Goal: Information Seeking & Learning: Learn about a topic

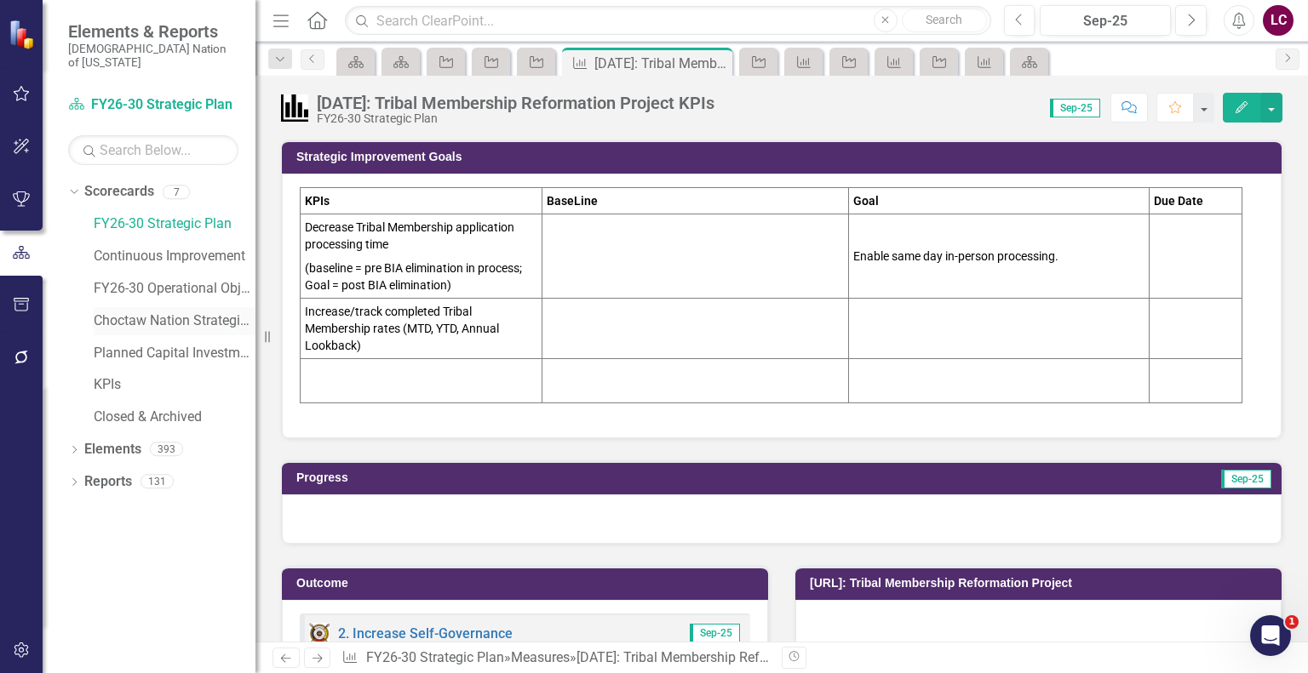
click at [152, 312] on link "Choctaw Nation Strategic Plan" at bounding box center [175, 322] width 162 height 20
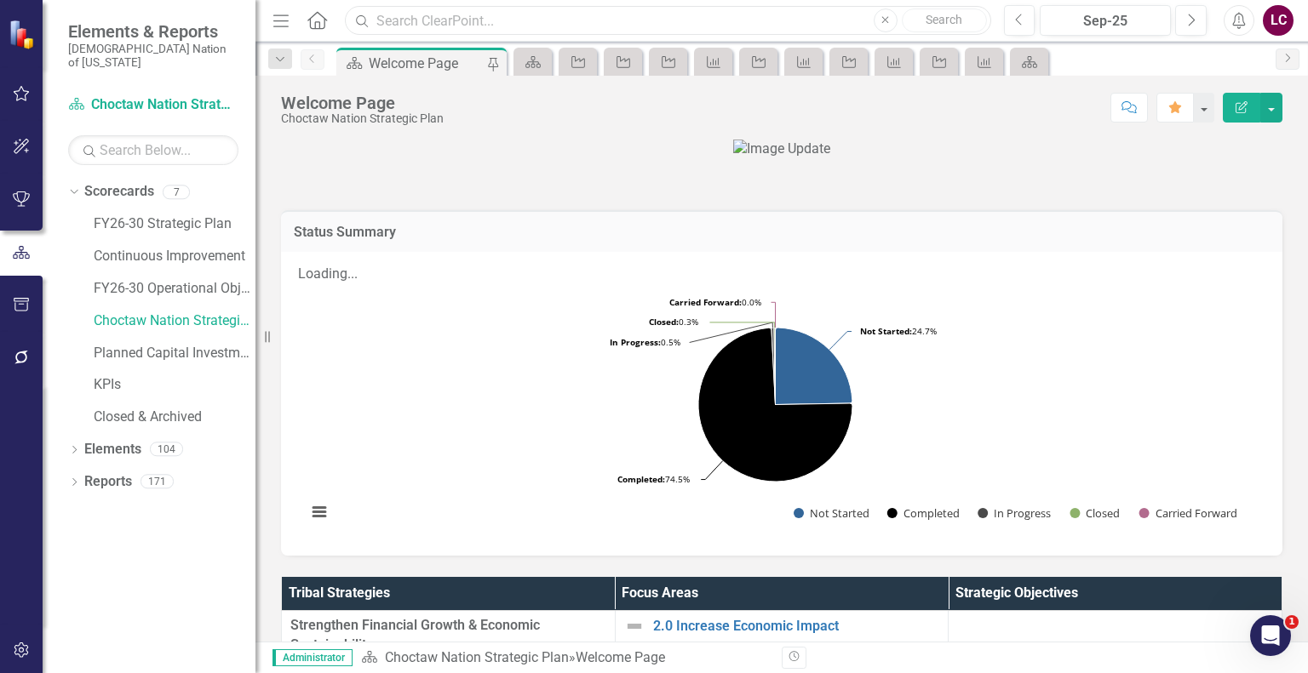
click at [528, 26] on input "text" at bounding box center [667, 21] width 645 height 30
click at [119, 440] on link "Elements" at bounding box center [112, 450] width 57 height 20
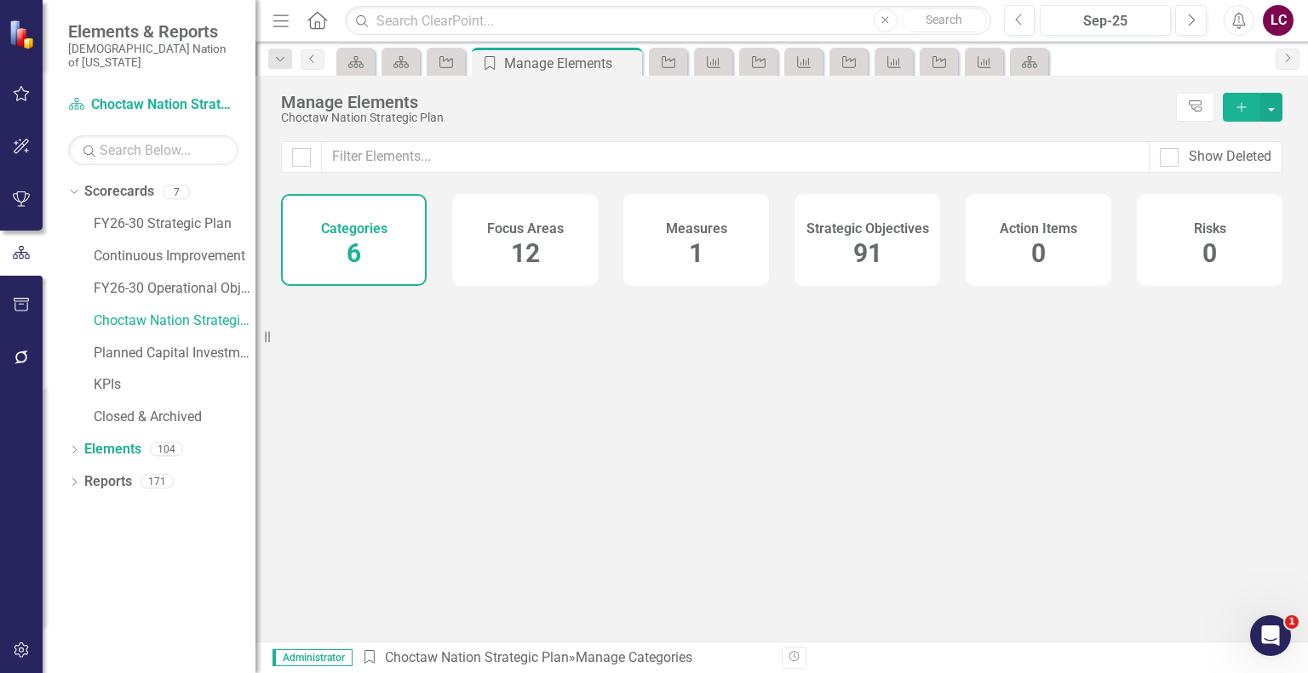
click at [853, 256] on span "91" at bounding box center [867, 253] width 29 height 30
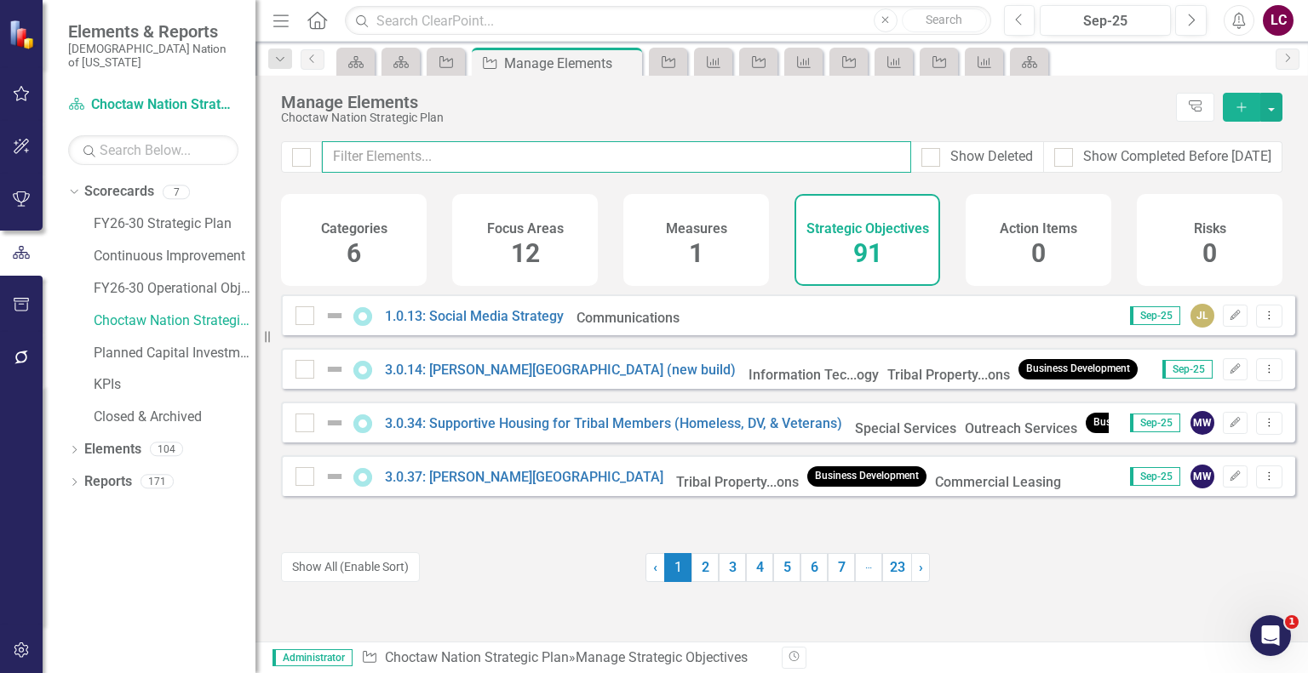
click at [759, 162] on input "text" at bounding box center [616, 157] width 589 height 32
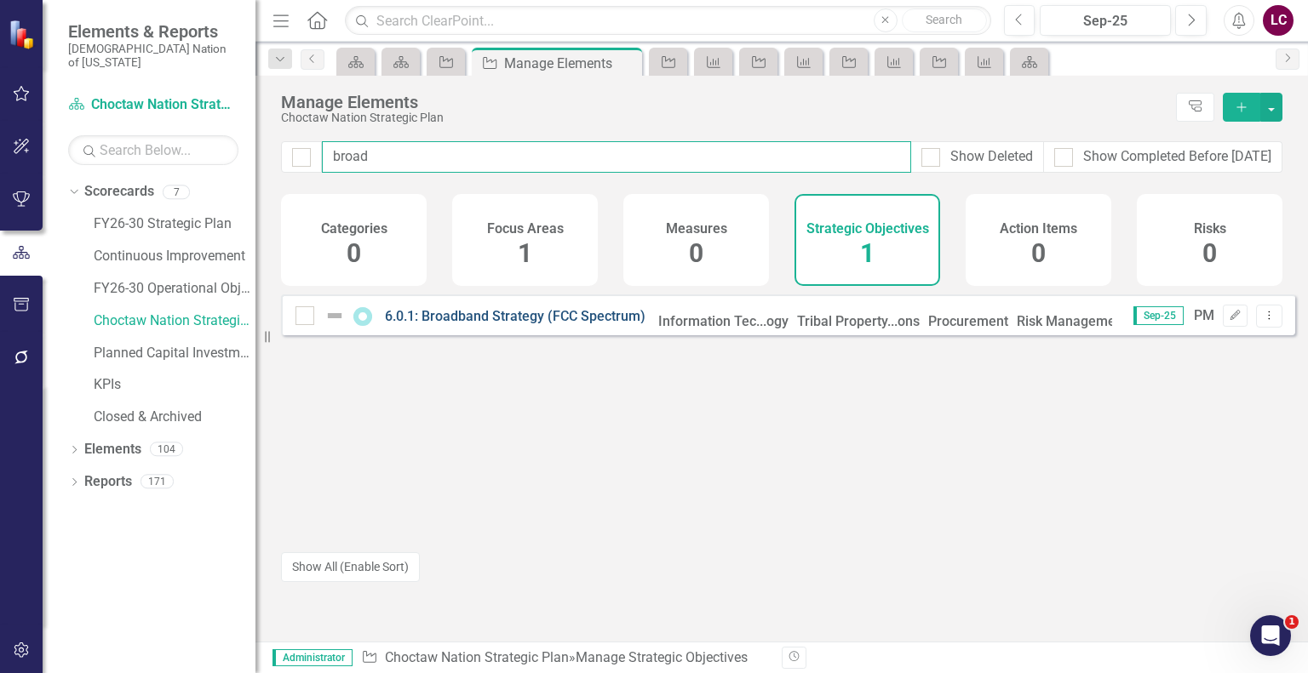
type input "broad"
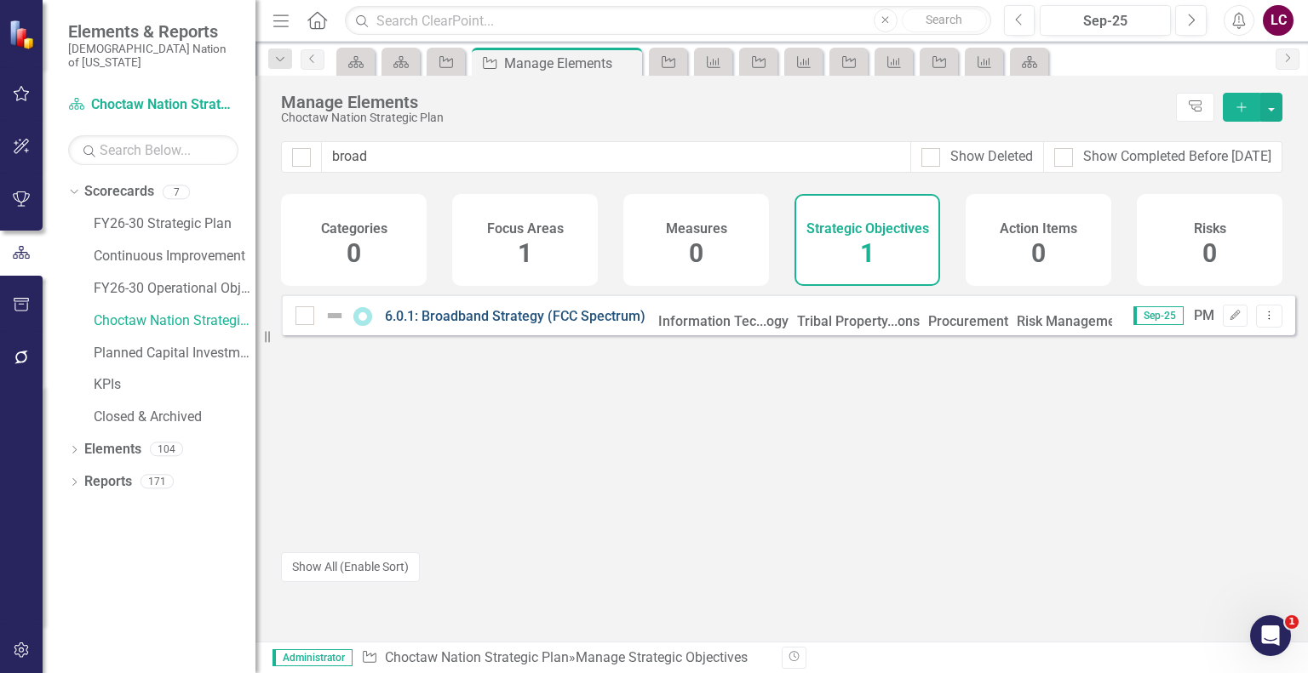
click at [513, 324] on link "6.0.1: Broadband Strategy (FCC Spectrum)" at bounding box center [515, 316] width 261 height 16
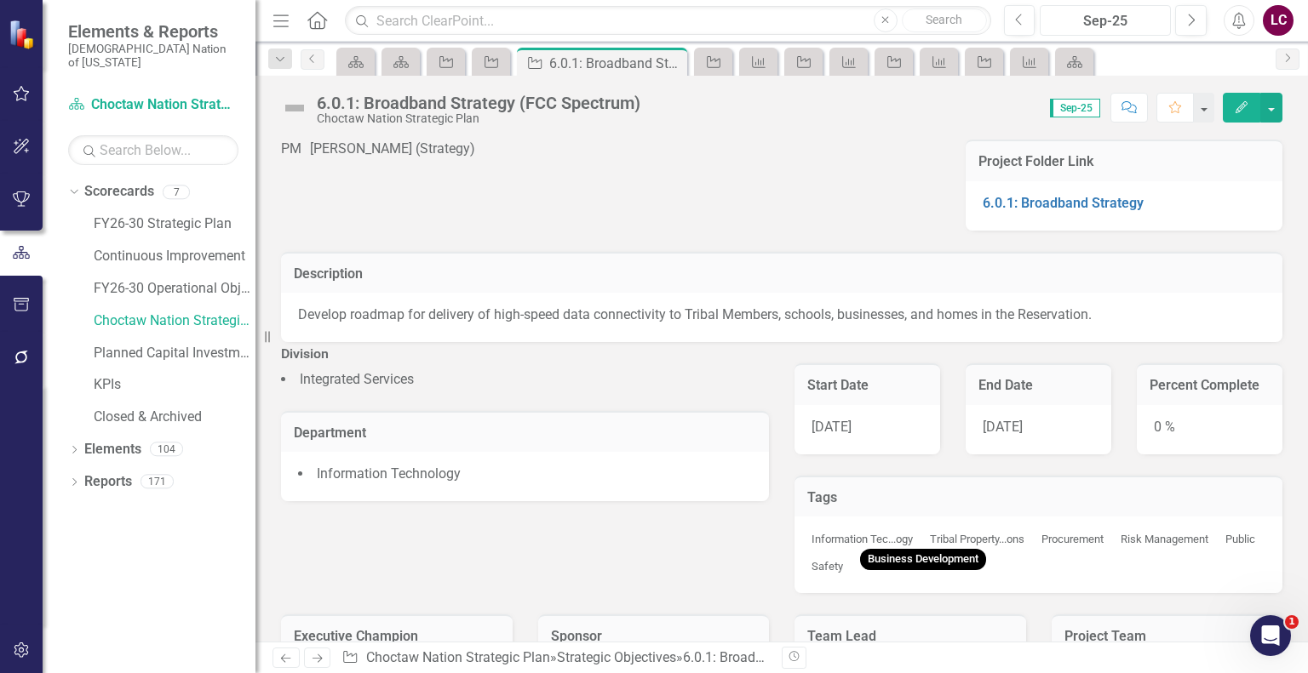
click at [1122, 16] on div "Sep-25" at bounding box center [1105, 21] width 119 height 20
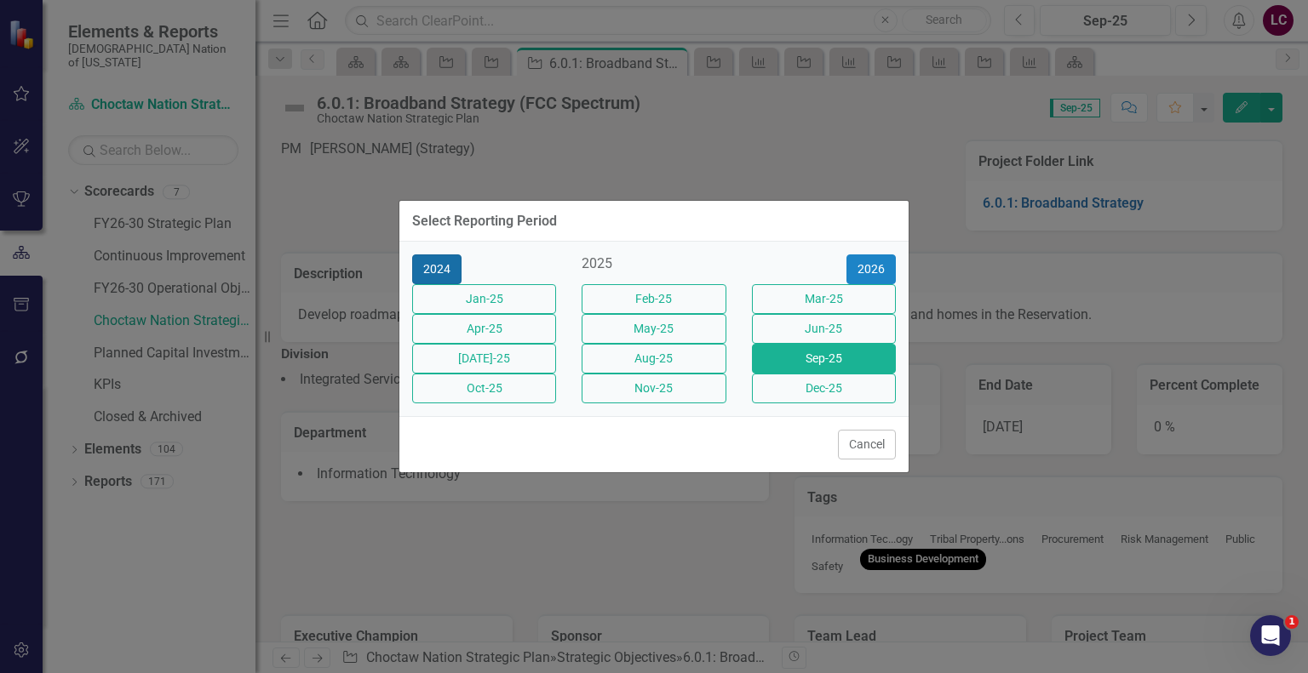
click at [447, 258] on button "2024" at bounding box center [436, 270] width 49 height 30
click at [447, 258] on button "2023" at bounding box center [436, 270] width 49 height 30
click at [447, 258] on button "2022" at bounding box center [436, 270] width 49 height 30
click at [447, 258] on button "2021" at bounding box center [436, 270] width 49 height 30
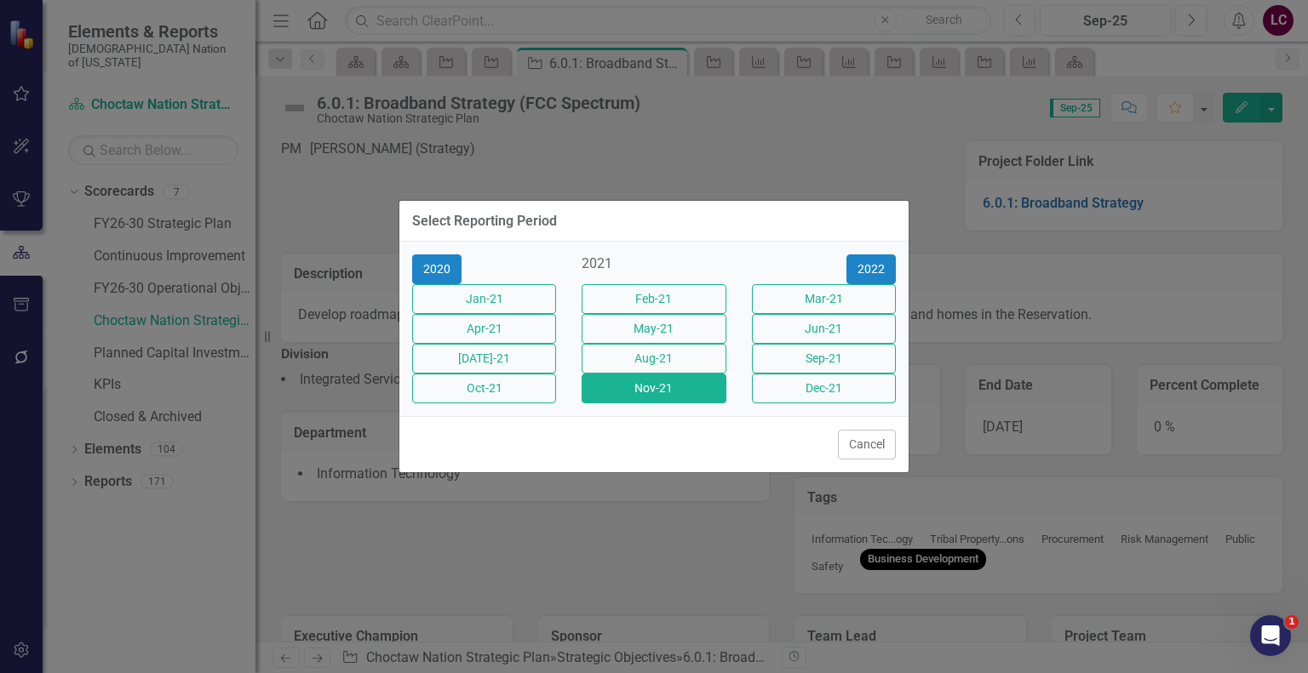
click at [631, 404] on button "Nov-21" at bounding box center [654, 389] width 144 height 30
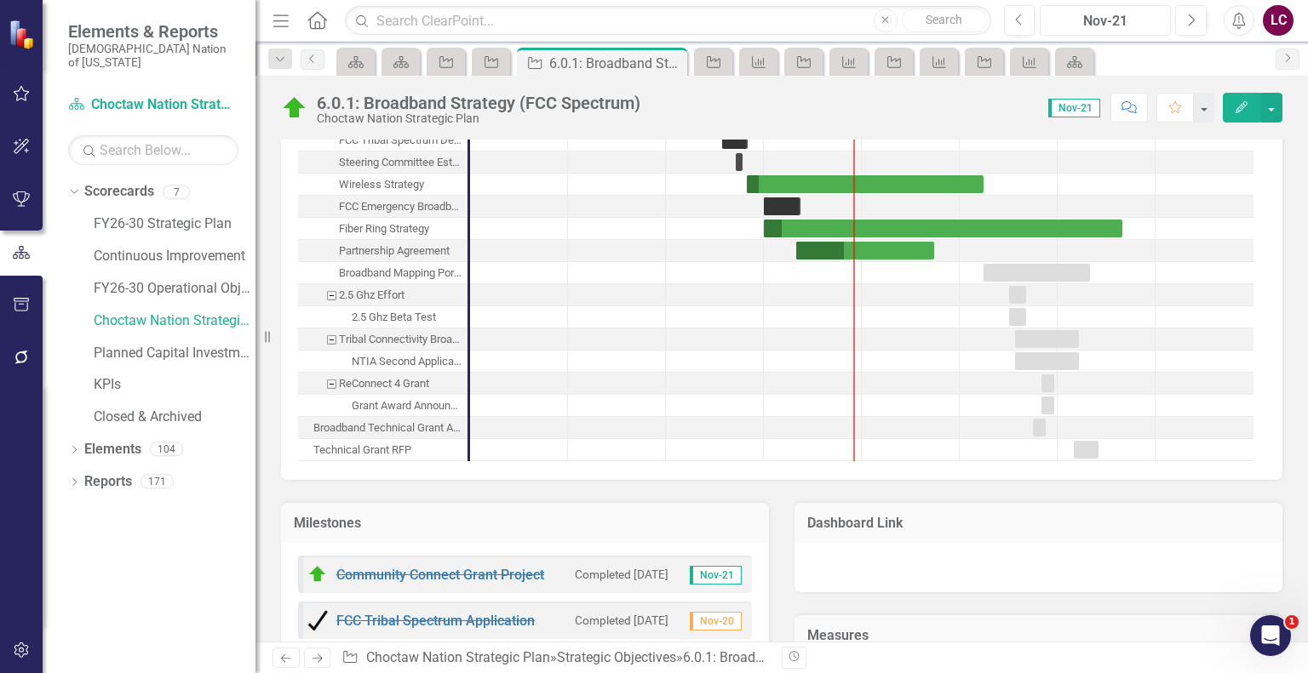
scroll to position [1362, 0]
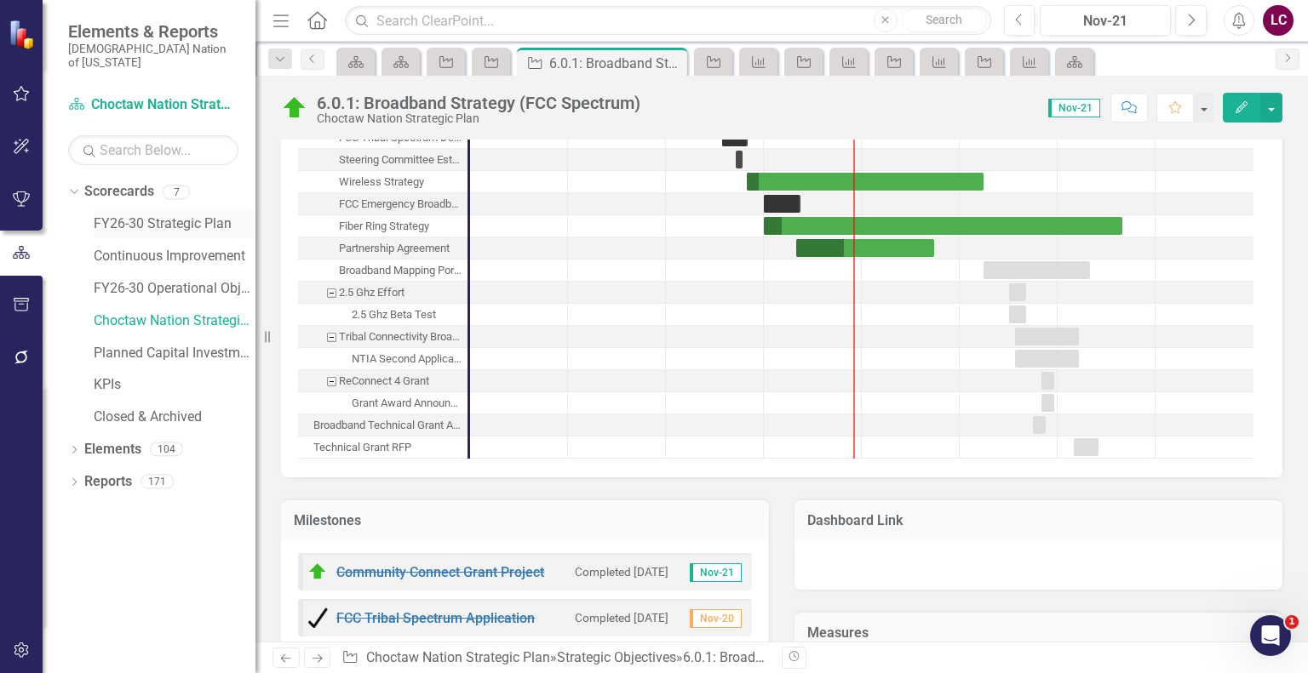
click at [133, 215] on link "FY26-30 Strategic Plan" at bounding box center [175, 225] width 162 height 20
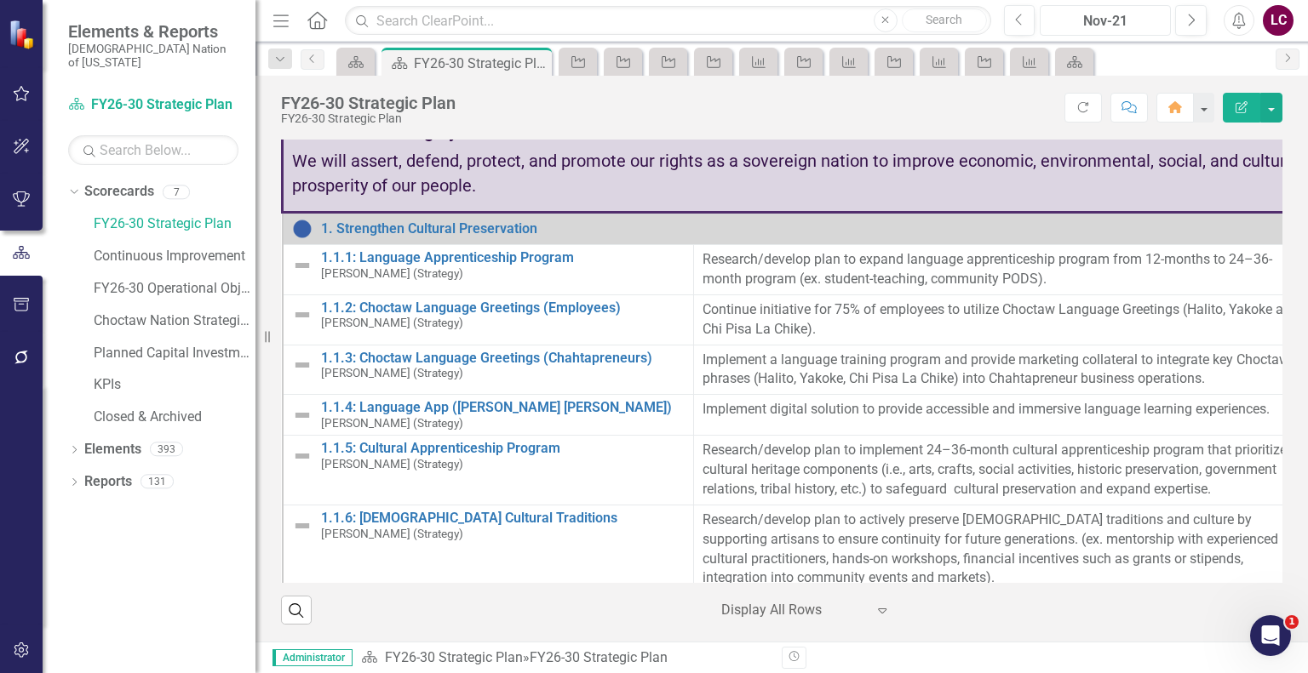
click at [1085, 19] on div "Nov-21" at bounding box center [1105, 21] width 119 height 20
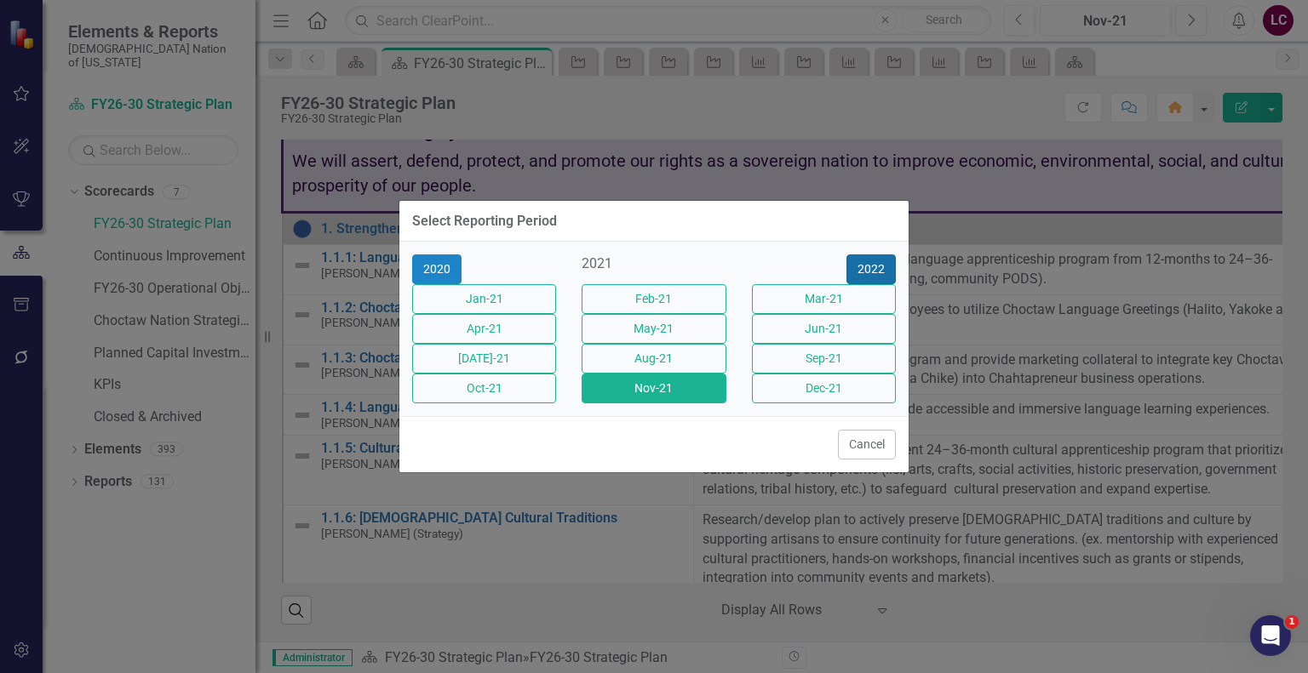
click at [863, 255] on button "2022" at bounding box center [870, 270] width 49 height 30
click at [863, 255] on button "2023" at bounding box center [870, 270] width 49 height 30
click at [863, 255] on button "2024" at bounding box center [870, 270] width 49 height 30
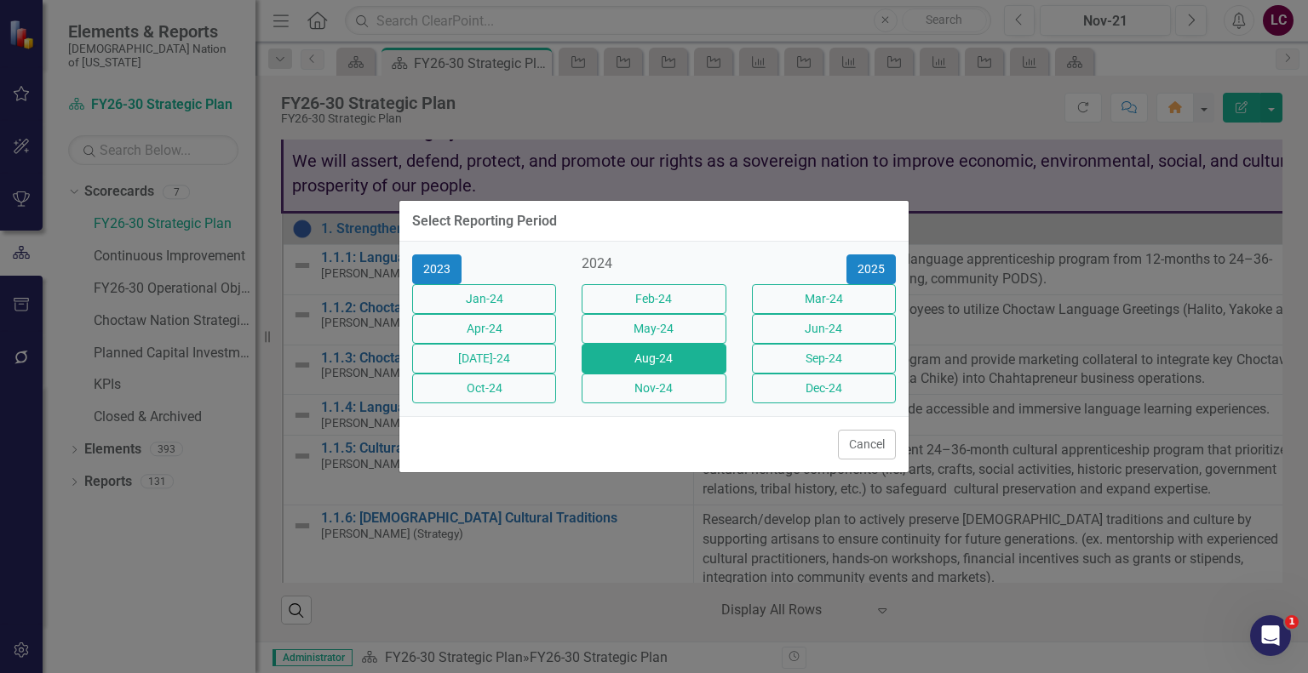
click at [667, 361] on button "Aug-24" at bounding box center [654, 359] width 144 height 30
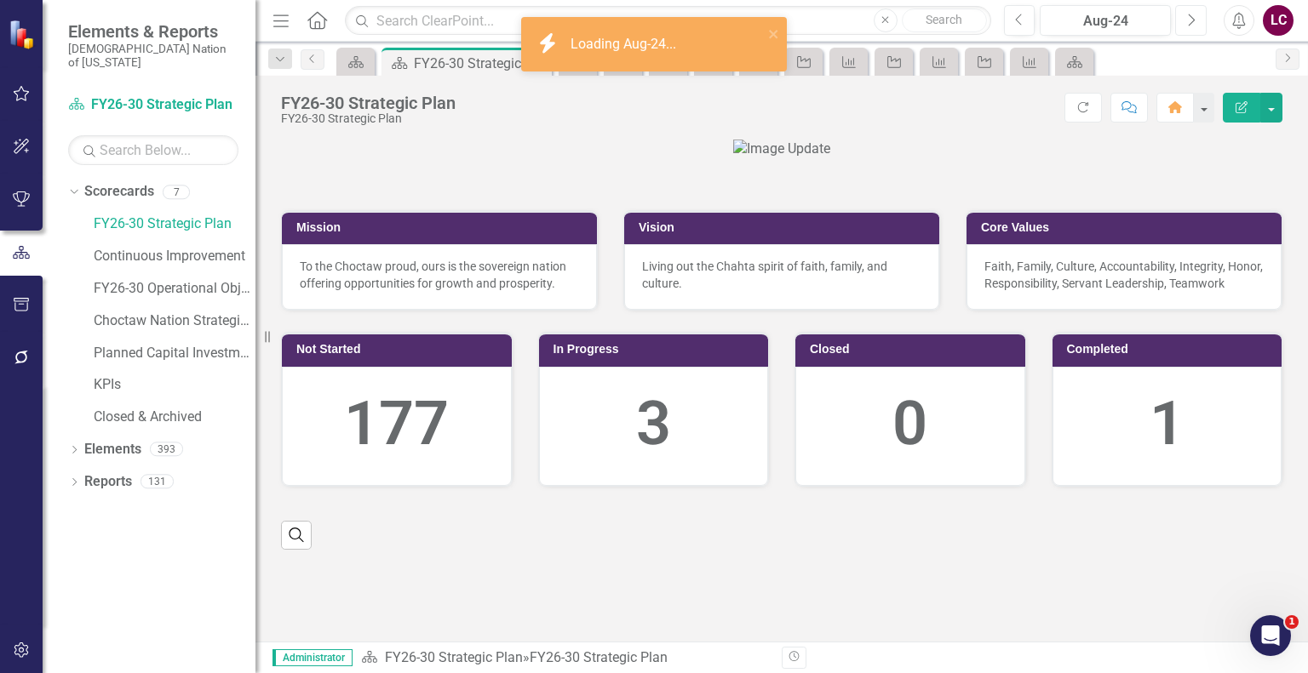
click at [1191, 18] on icon "Next" at bounding box center [1190, 20] width 9 height 15
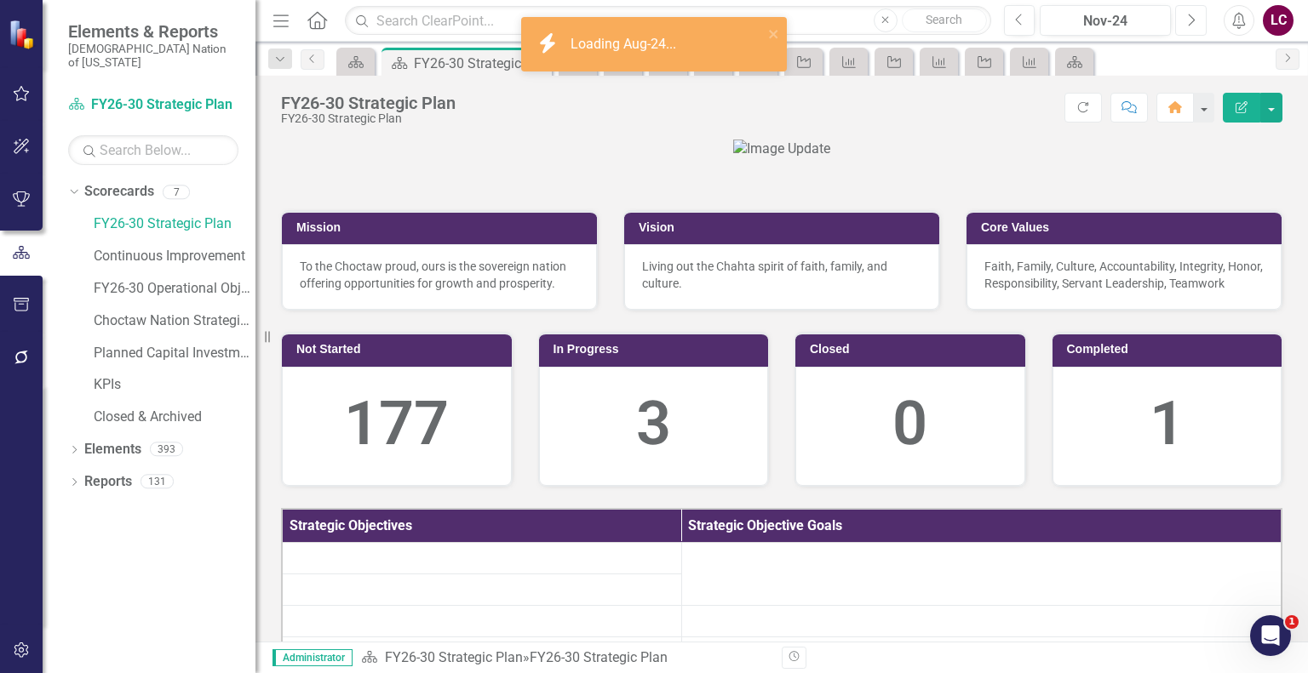
click at [1191, 18] on icon "Next" at bounding box center [1190, 20] width 9 height 15
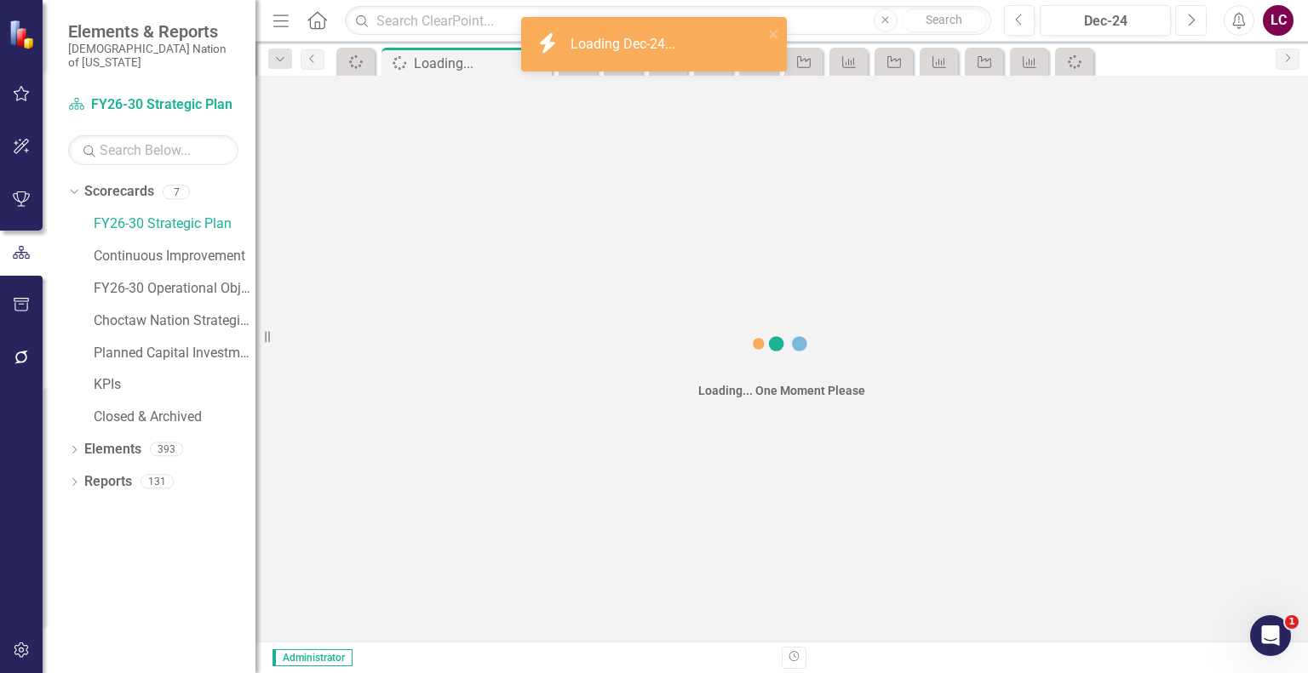
click at [1191, 18] on icon "Next" at bounding box center [1190, 20] width 9 height 15
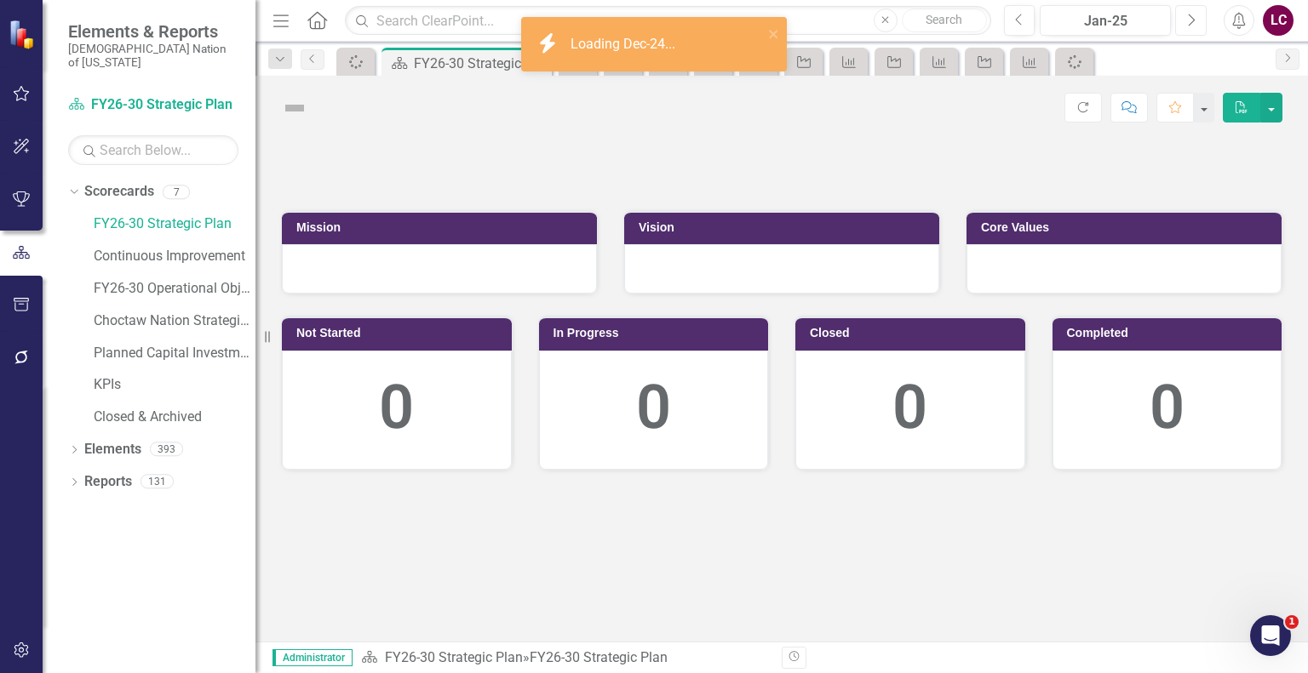
click at [1191, 18] on icon "Next" at bounding box center [1190, 20] width 9 height 15
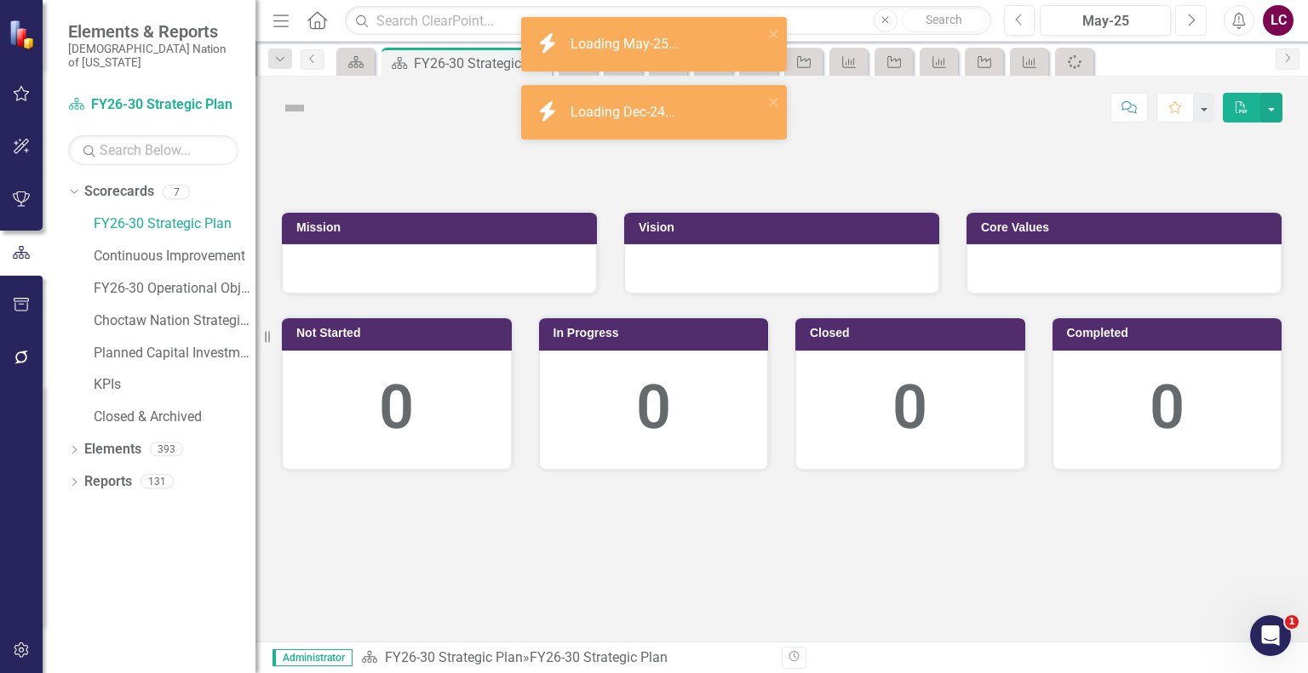
click at [1191, 18] on icon "Next" at bounding box center [1190, 20] width 9 height 15
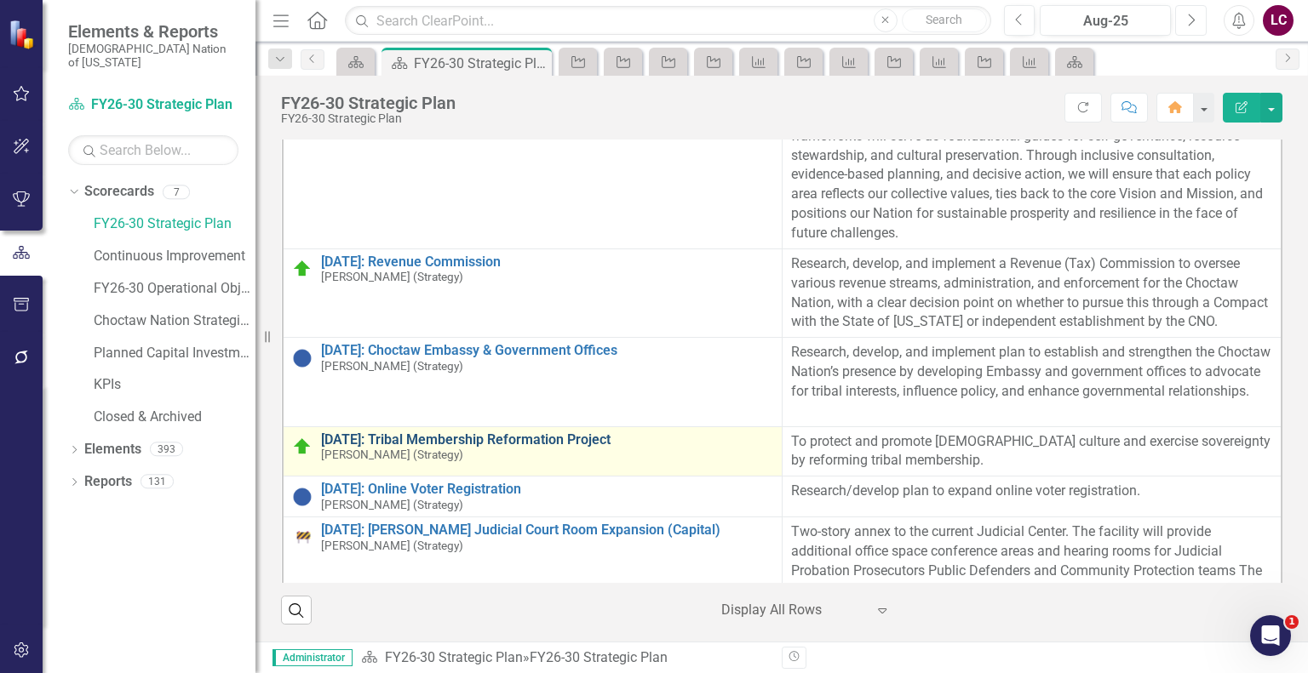
scroll to position [1873, 0]
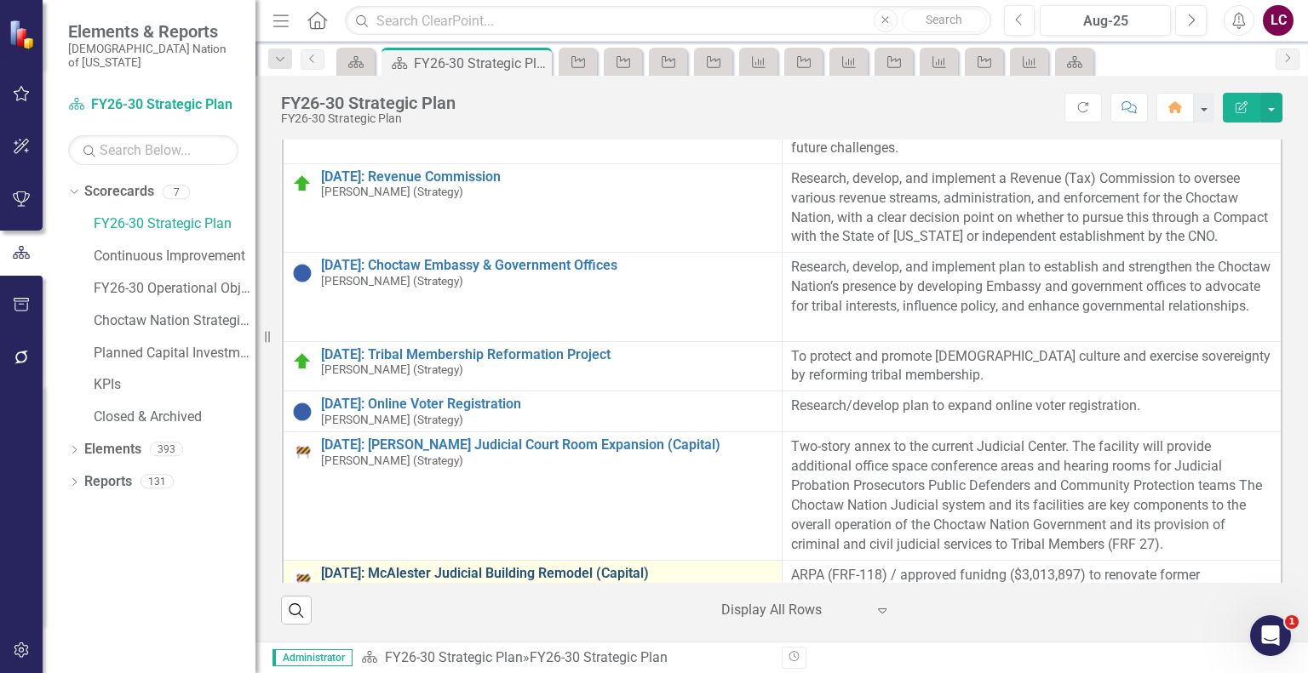
click at [429, 566] on link "[DATE]: McAlester Judicial Building Remodel (Capital)" at bounding box center [547, 573] width 452 height 15
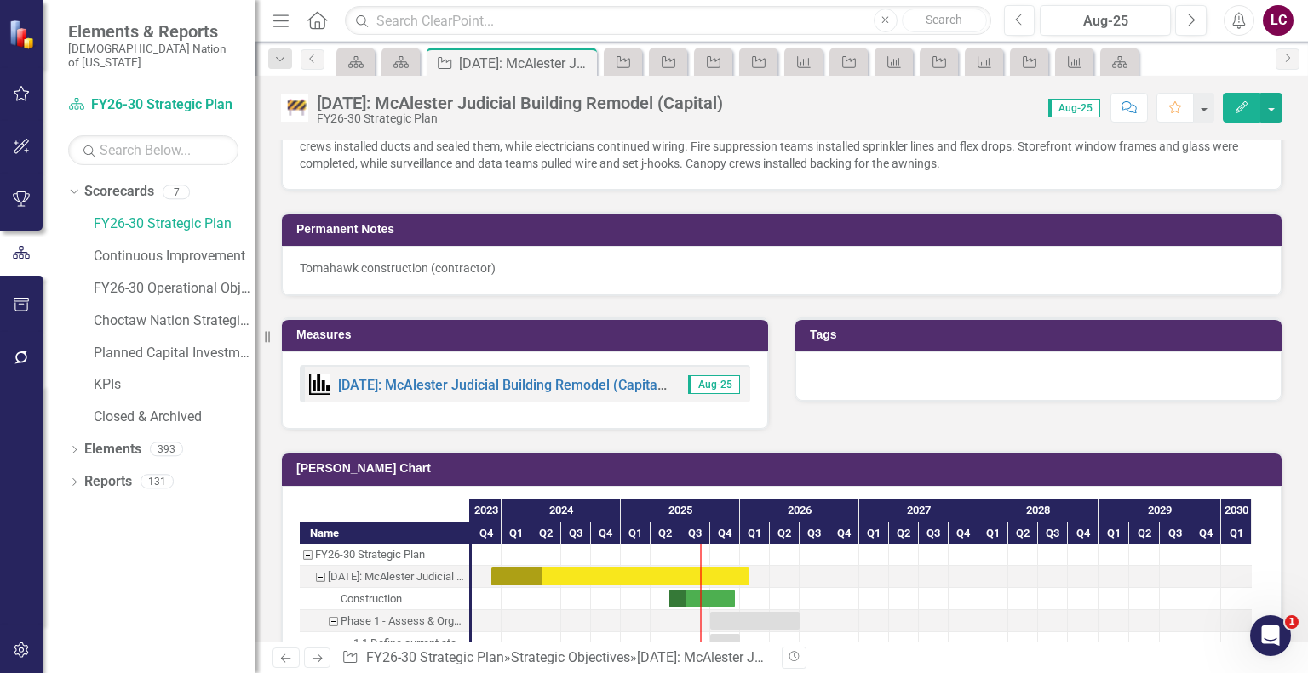
scroll to position [1192, 0]
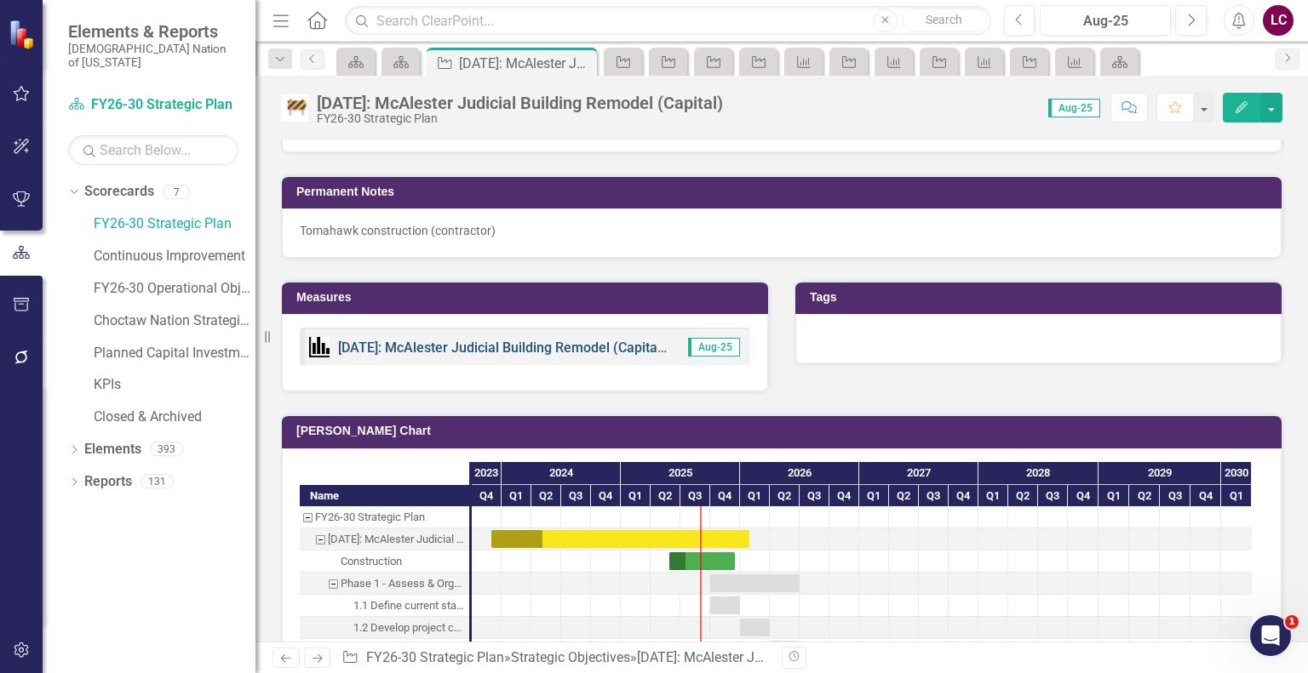
click at [427, 340] on link "[DATE]: McAlester Judicial Building Remodel (Capital) KPIs" at bounding box center [517, 348] width 359 height 16
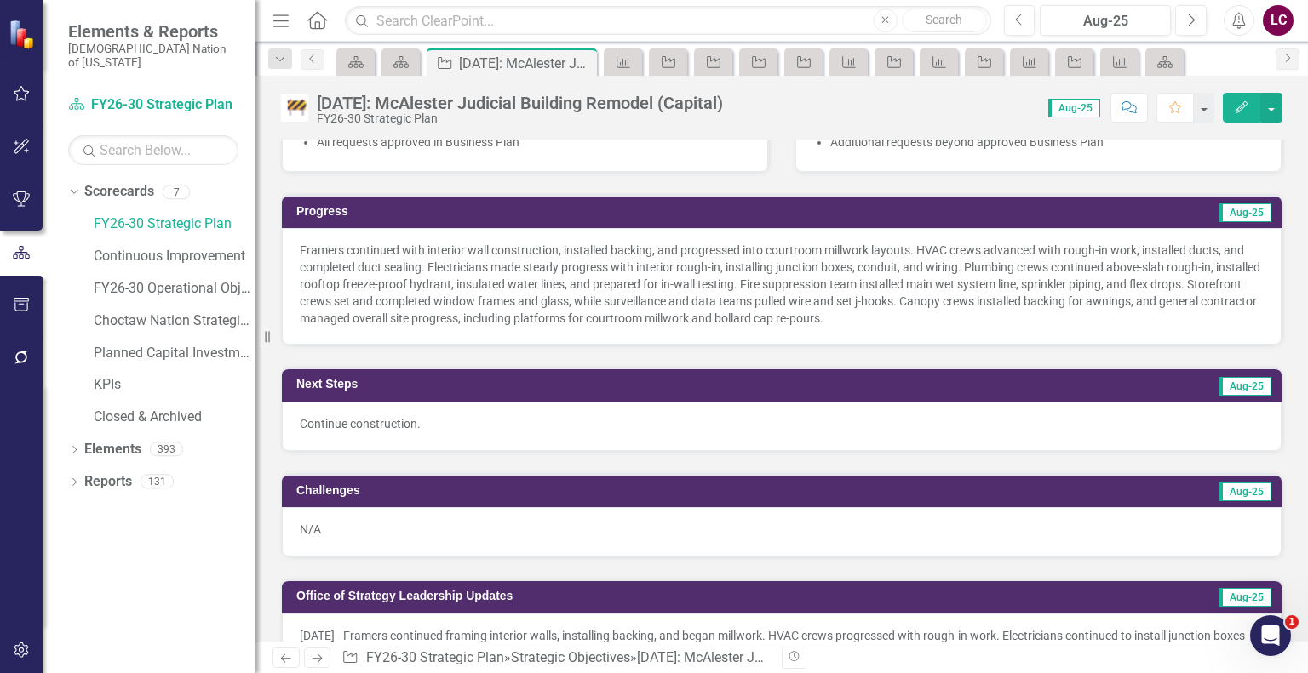
scroll to position [681, 0]
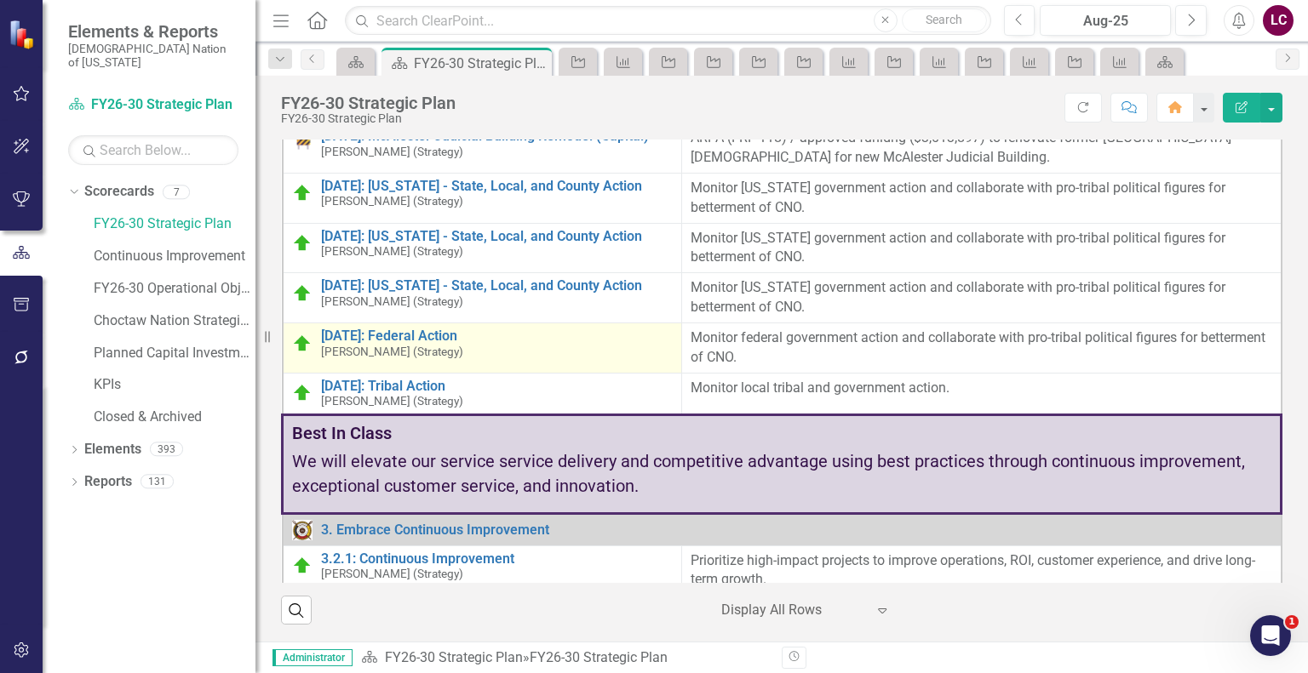
scroll to position [2043, 0]
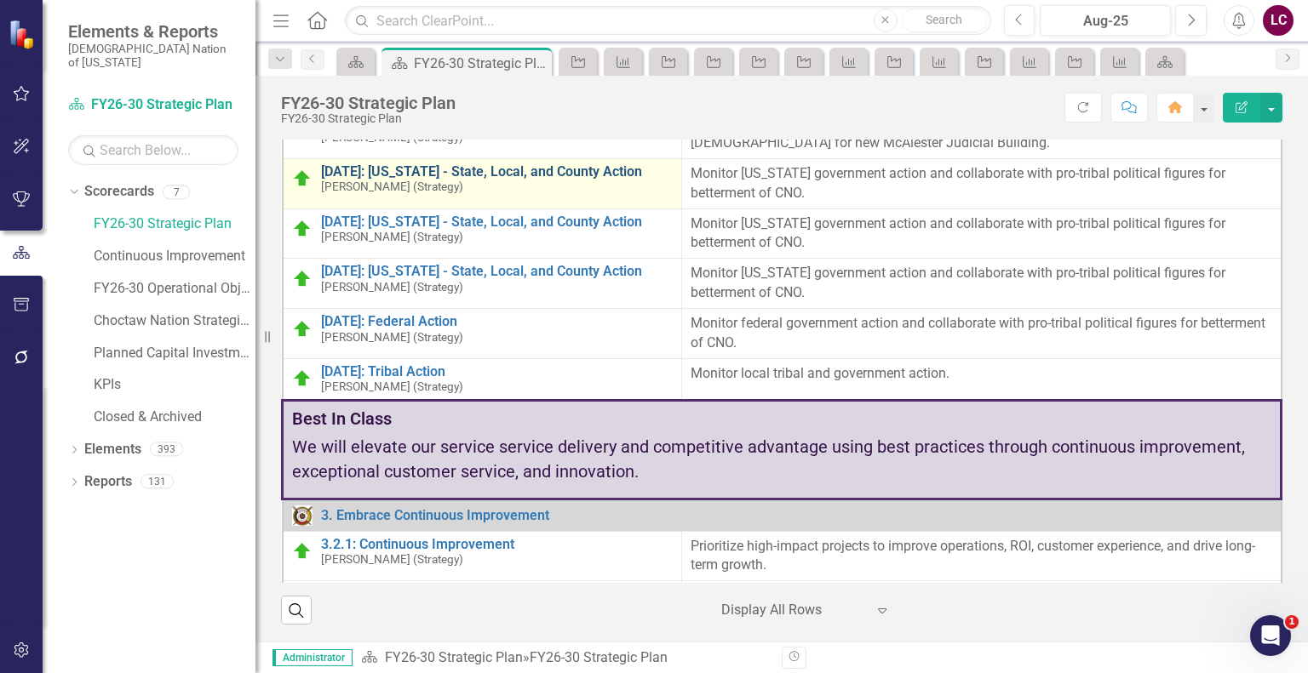
click at [456, 180] on link "[DATE]: [US_STATE] - State, Local, and County Action" at bounding box center [497, 171] width 352 height 15
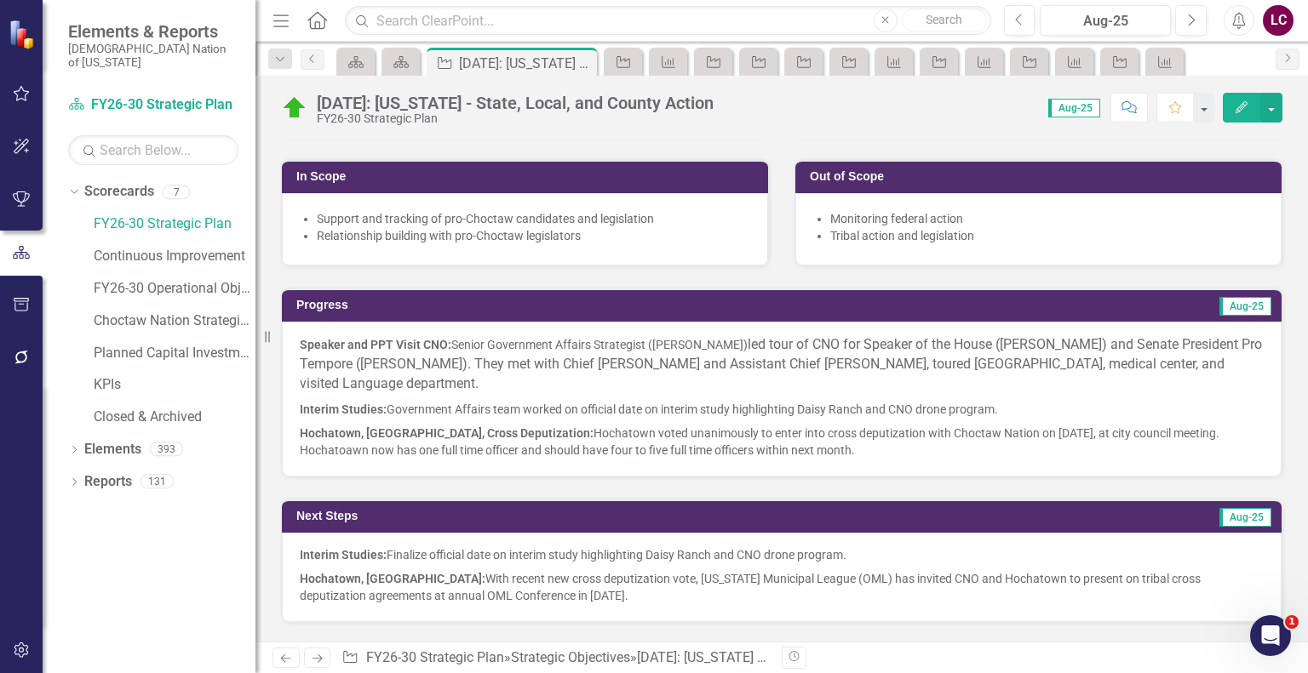
scroll to position [426, 0]
